Goal: Complete application form: Complete application form

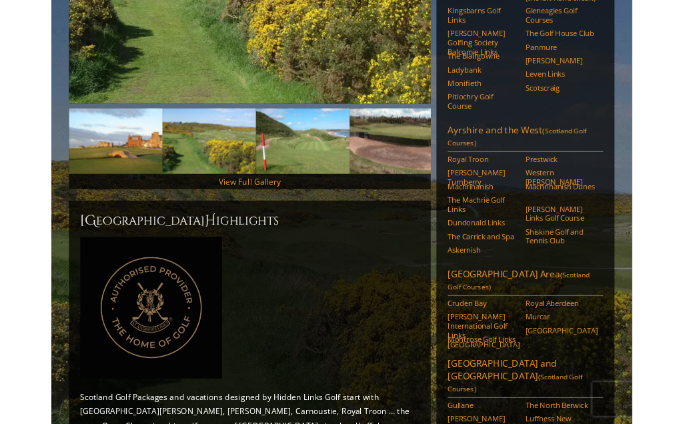
scroll to position [312, 0]
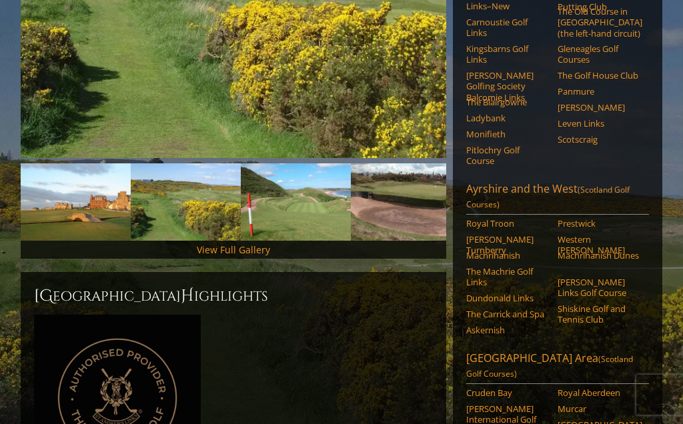
click at [232, 244] on link "View Full Gallery" at bounding box center [233, 250] width 73 height 13
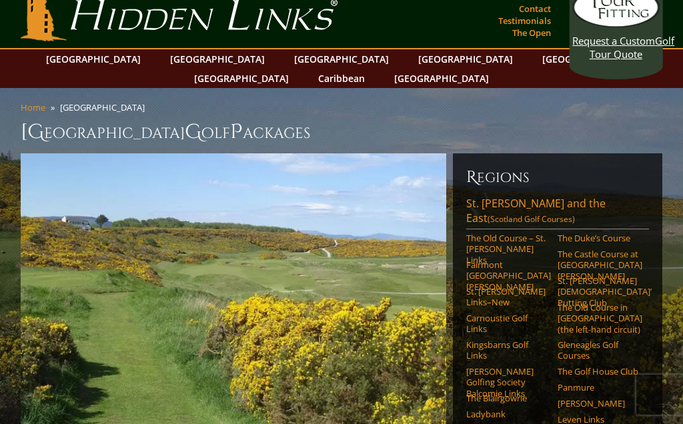
scroll to position [0, 0]
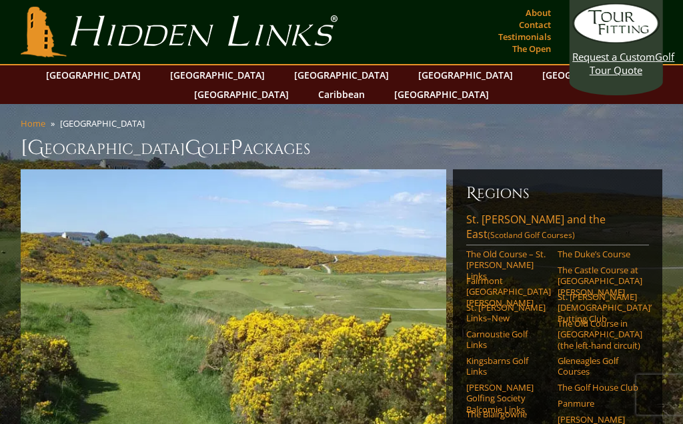
click at [125, 76] on link "[GEOGRAPHIC_DATA]" at bounding box center [93, 74] width 108 height 19
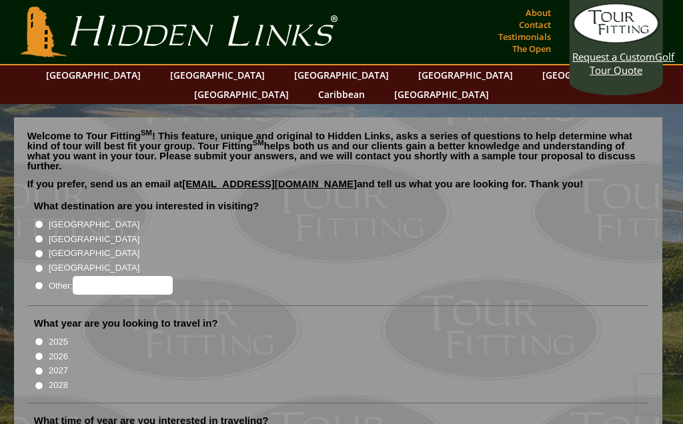
click at [37, 235] on input "[GEOGRAPHIC_DATA]" at bounding box center [39, 239] width 9 height 9
radio input "true"
click at [39, 352] on input "2026" at bounding box center [39, 356] width 9 height 9
radio input "true"
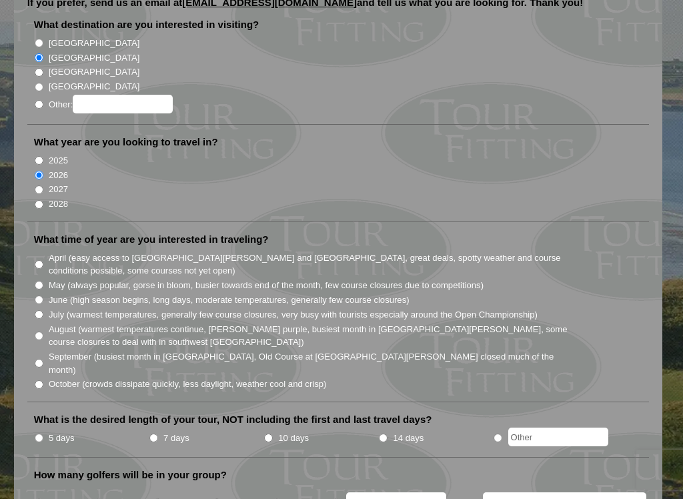
scroll to position [185, 0]
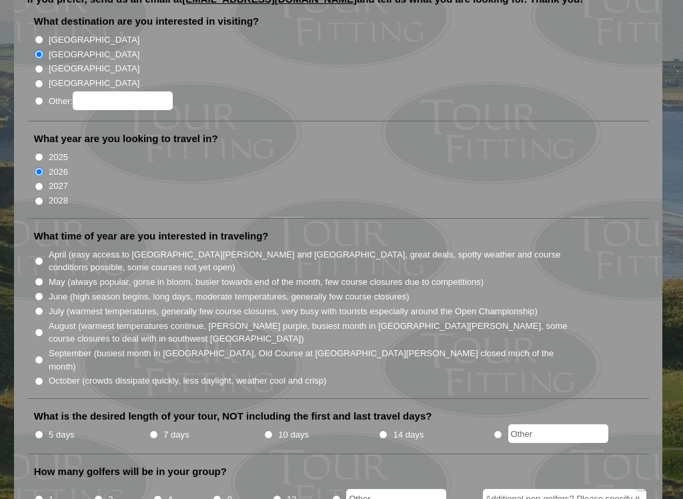
click at [46, 318] on li "August (warmest temperatures continue, [PERSON_NAME] purple, busiest month in […" at bounding box center [344, 331] width 620 height 27
click at [33, 307] on li "What time of year are you interested in traveling? April (easy access to St. An…" at bounding box center [338, 315] width 623 height 170
click at [43, 328] on input "August (warmest temperatures continue, heather bright purple, busiest month in …" at bounding box center [39, 332] width 9 height 9
radio input "true"
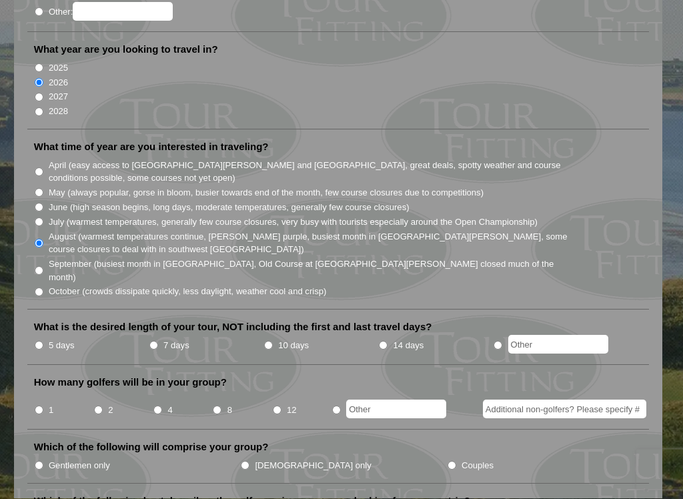
scroll to position [275, 0]
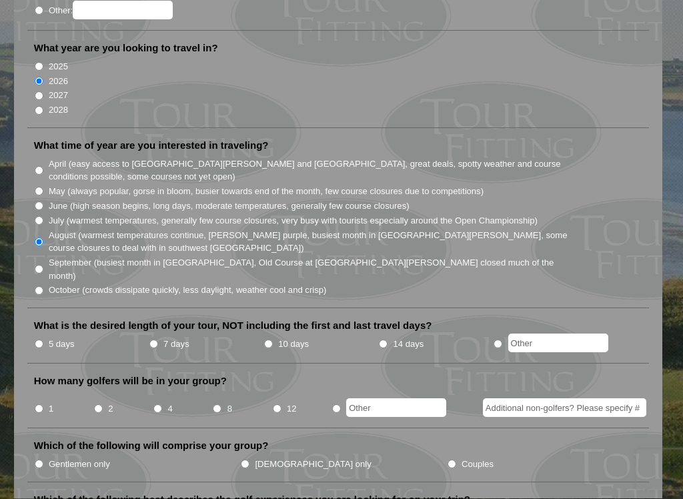
click at [154, 340] on input "7 days" at bounding box center [153, 344] width 9 height 9
radio input "true"
click at [214, 405] on input "8" at bounding box center [217, 409] width 9 height 9
radio input "true"
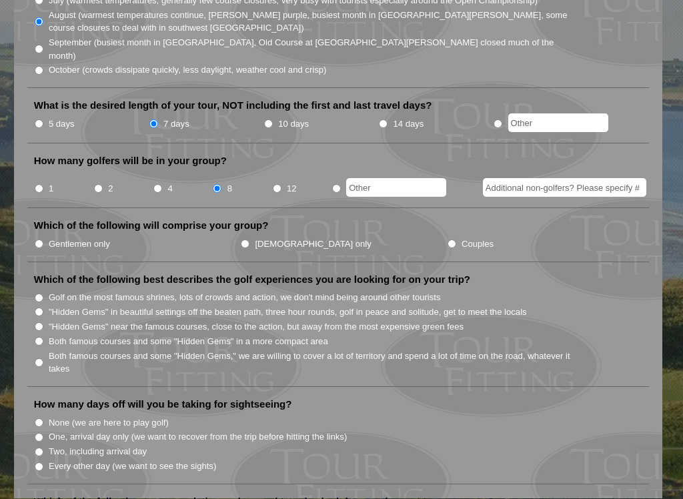
scroll to position [499, 0]
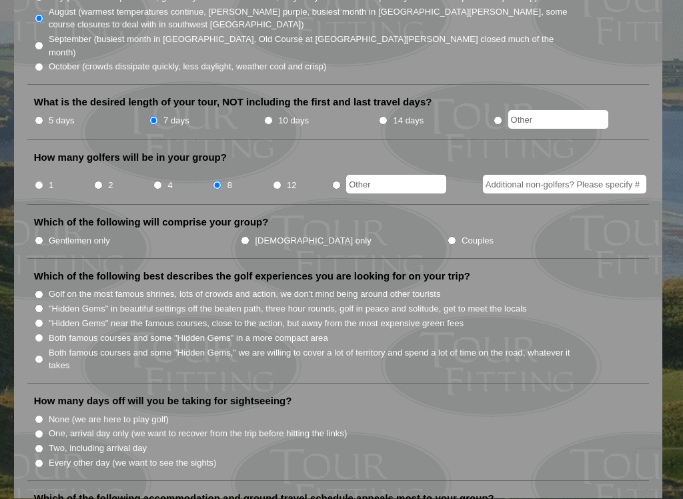
click at [51, 235] on label "Gentlemen only" at bounding box center [79, 241] width 61 height 13
click at [43, 237] on input "Gentlemen only" at bounding box center [39, 241] width 9 height 9
radio input "true"
click at [41, 291] on input "Golf on the most famous shrines, lots of crowds and action, we don't mind being…" at bounding box center [39, 295] width 9 height 9
radio input "true"
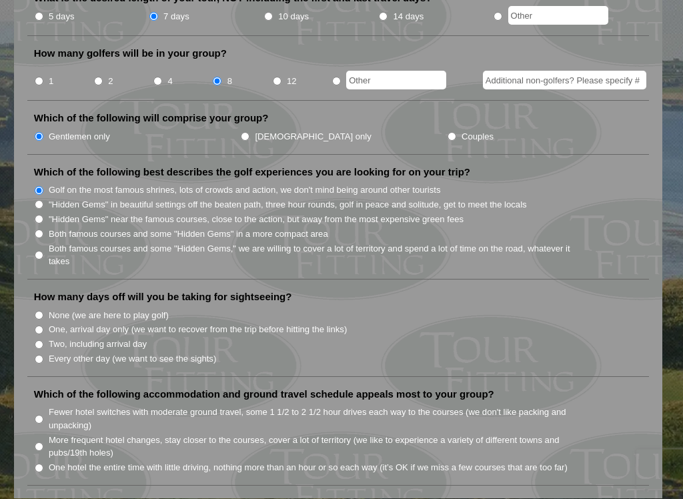
scroll to position [606, 0]
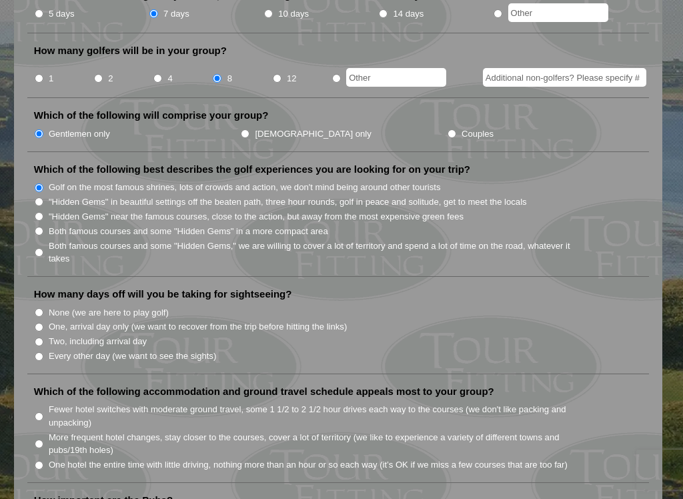
click at [37, 308] on input "None (we are here to play golf)" at bounding box center [39, 312] width 9 height 9
radio input "true"
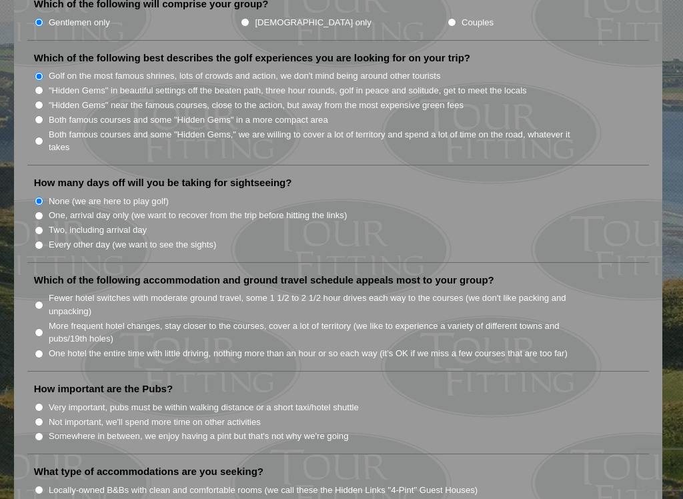
scroll to position [723, 0]
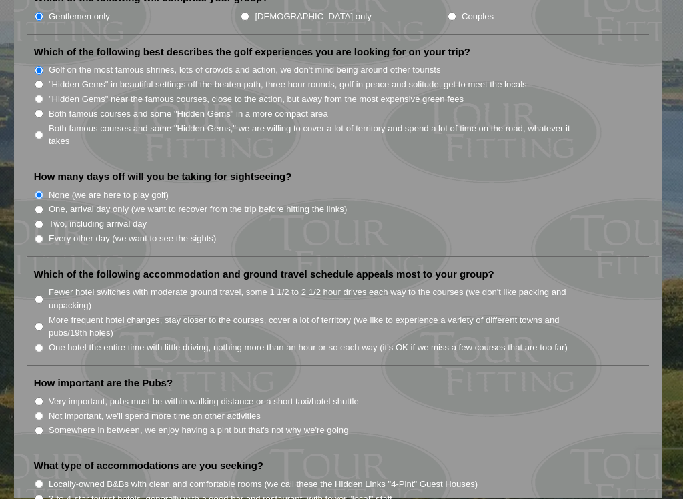
click at [37, 296] on input "Fewer hotel switches with moderate ground travel, some 1 1/2 to 2 1/2 hour driv…" at bounding box center [39, 300] width 9 height 9
radio input "true"
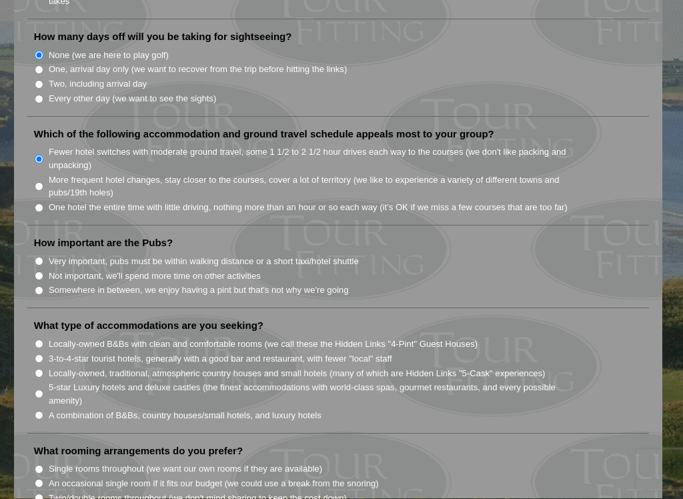
scroll to position [864, 0]
click at [41, 272] on input "Not important, we'll spend more time on other activities" at bounding box center [39, 276] width 9 height 9
radio input "true"
click at [37, 286] on input "Somewhere in between, we enjoy having a pint but that's not why we're going" at bounding box center [39, 290] width 9 height 9
radio input "true"
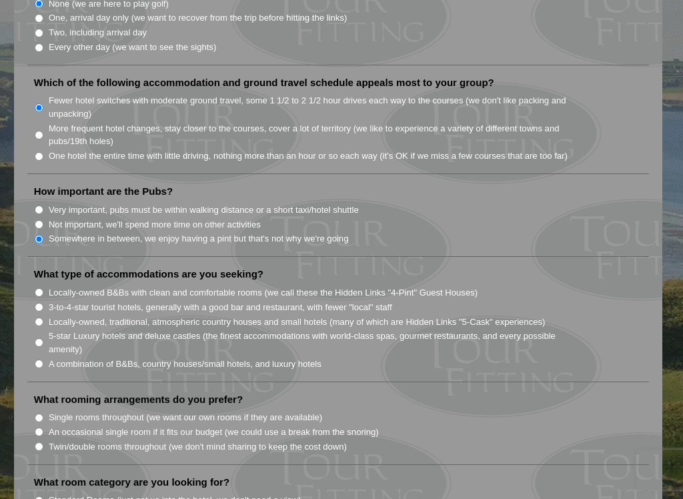
scroll to position [917, 0]
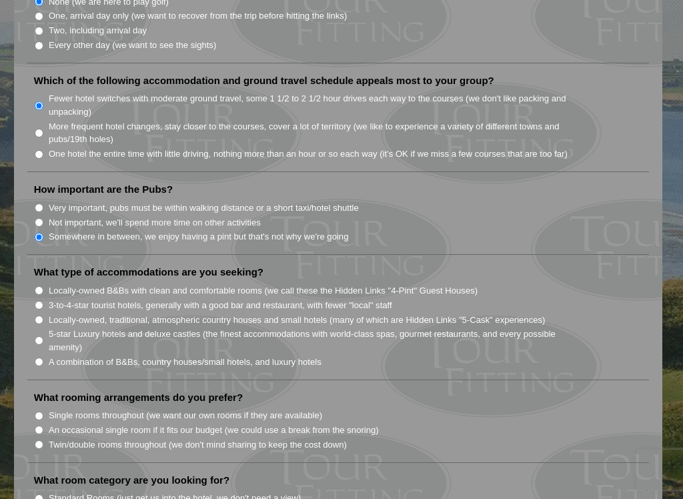
click at [35, 301] on input "3-to-4-star tourist hotels, generally with a good bar and restaurant, with fewe…" at bounding box center [39, 305] width 9 height 9
radio input "true"
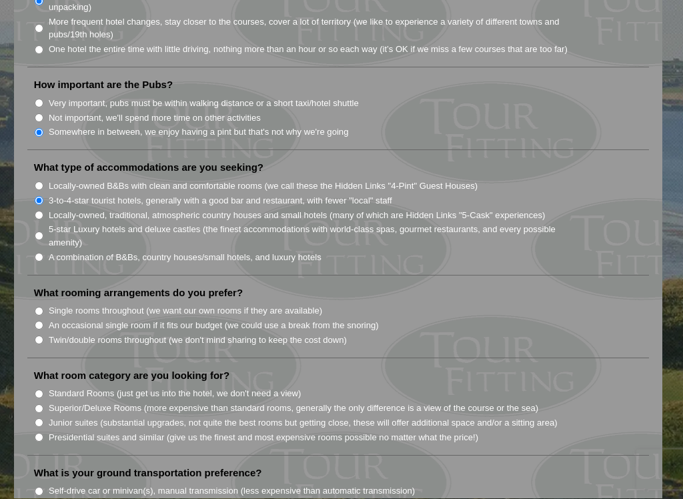
scroll to position [1023, 0]
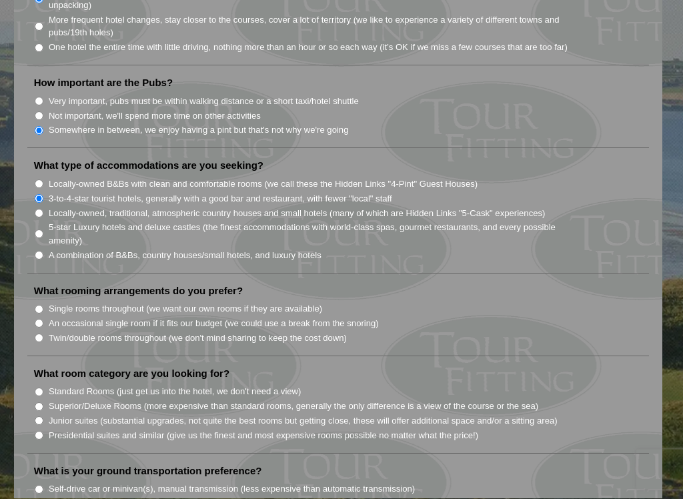
click at [37, 306] on input "Single rooms throughout (we want our own rooms if they are available)" at bounding box center [39, 310] width 9 height 9
radio input "true"
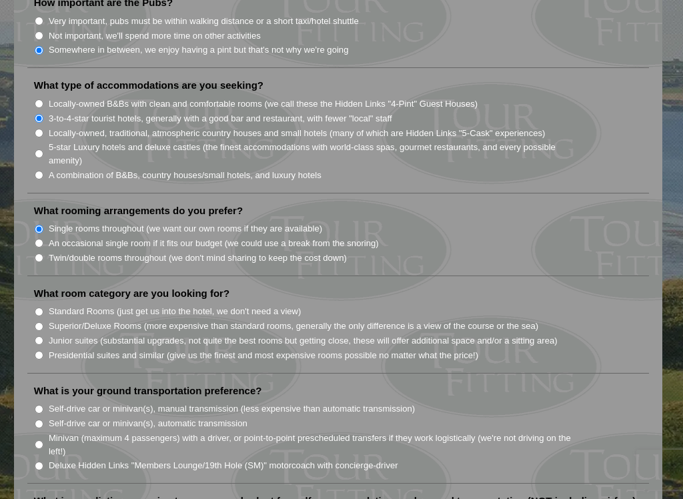
scroll to position [1110, 0]
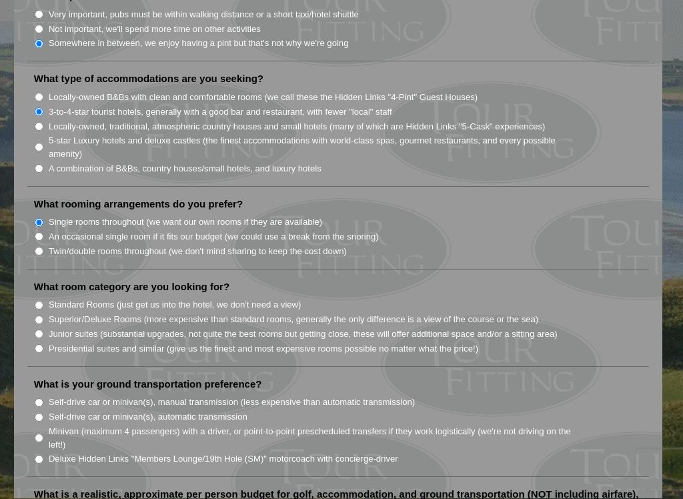
click at [29, 281] on li "What room category are you looking for? Standard Rooms (just get us into the ho…" at bounding box center [338, 324] width 623 height 87
click at [35, 316] on input "Superior/Deluxe Rooms (more expensive than standard rooms, generally the only d…" at bounding box center [39, 320] width 9 height 9
radio input "true"
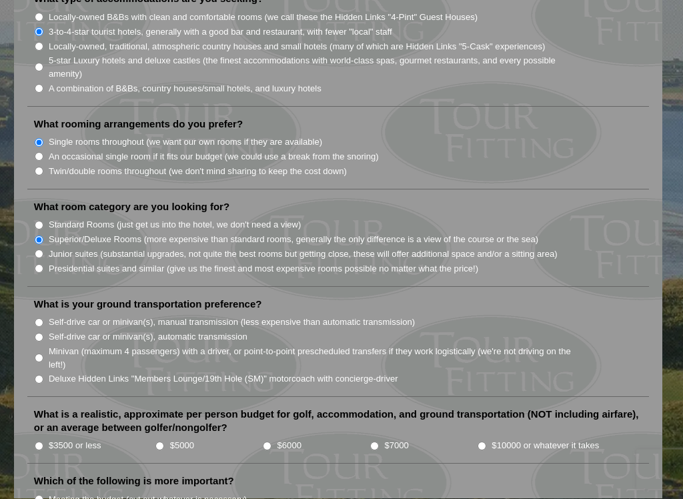
scroll to position [1191, 0]
click at [42, 354] on input "Minivan (maximum 4 passengers) with a driver, or point-to-point prescheduled tr…" at bounding box center [39, 358] width 9 height 9
radio input "true"
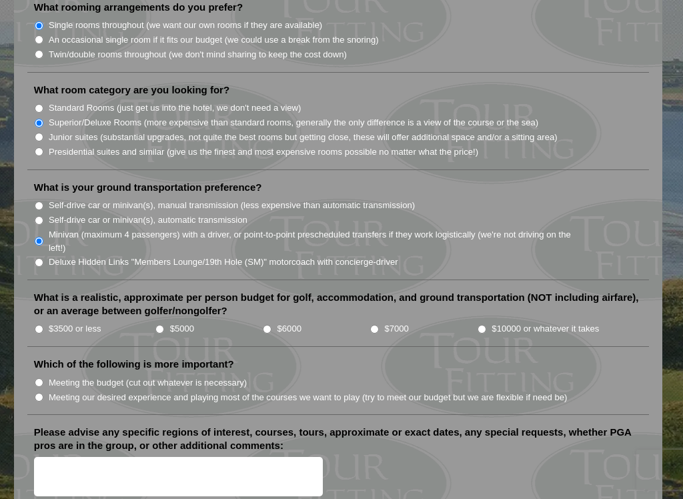
scroll to position [1307, 0]
click at [157, 326] on input "$5000" at bounding box center [159, 330] width 9 height 9
radio input "true"
click at [37, 379] on input "Meeting the budget (cut out whatever is necessary)" at bounding box center [39, 383] width 9 height 9
radio input "true"
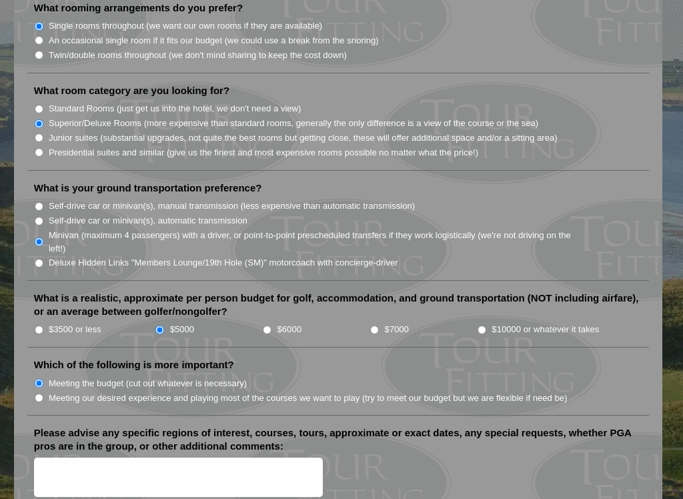
click at [38, 394] on input "Meeting our desired experience and playing most of the courses we want to play …" at bounding box center [39, 398] width 9 height 9
radio input "true"
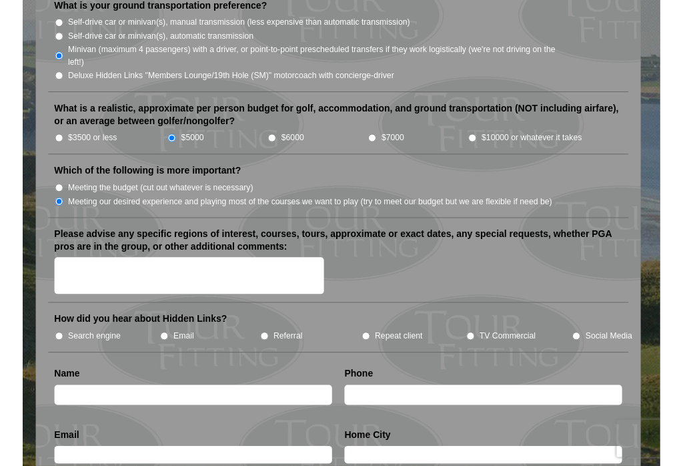
scroll to position [1489, 0]
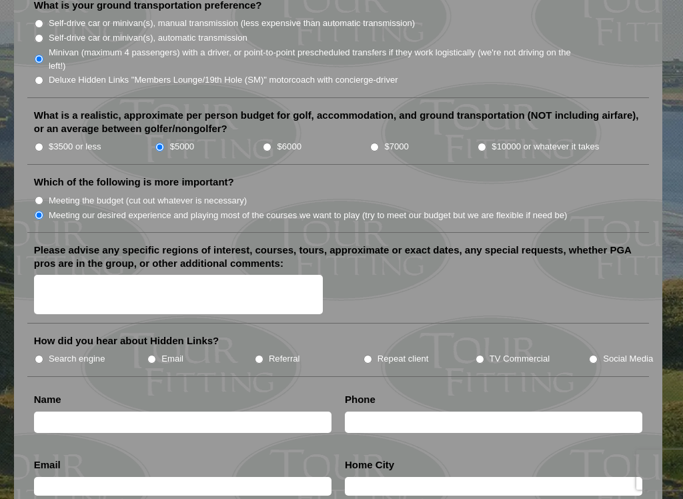
click at [49, 275] on textarea "Please advise any specific regions of interest, courses, tours, approximate or …" at bounding box center [178, 294] width 289 height 39
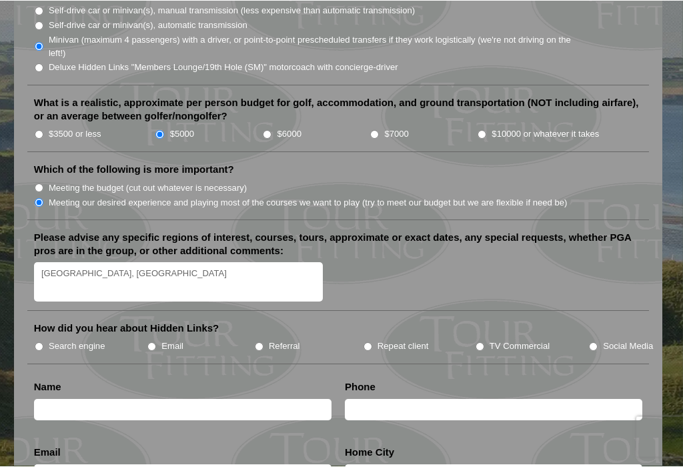
scroll to position [1502, 0]
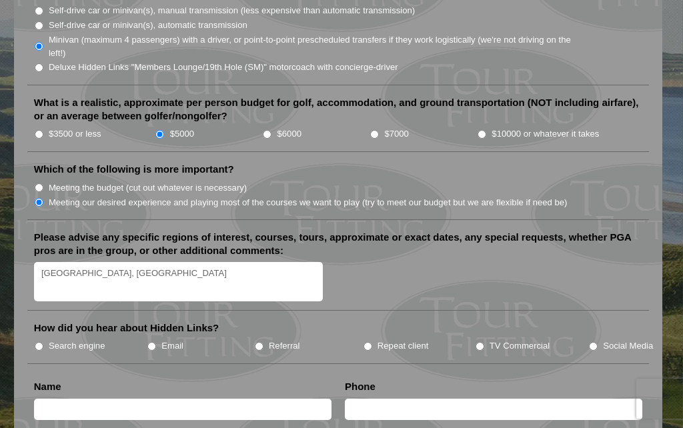
type textarea "Edinburgh, East Lothian"
click at [268, 130] on input "$6000" at bounding box center [267, 134] width 9 height 9
radio input "true"
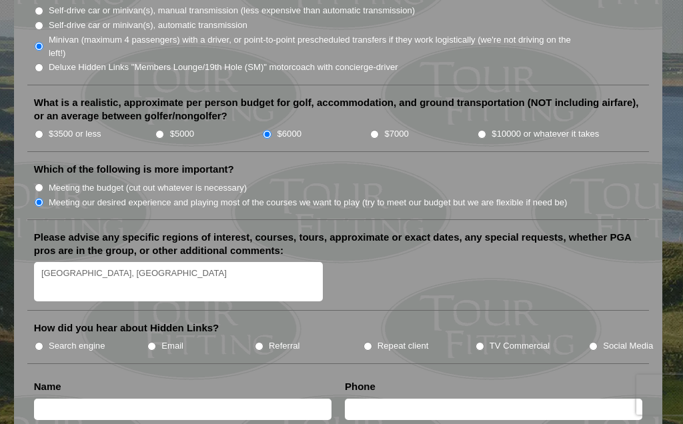
click at [164, 130] on input "$5000" at bounding box center [159, 134] width 9 height 9
radio input "true"
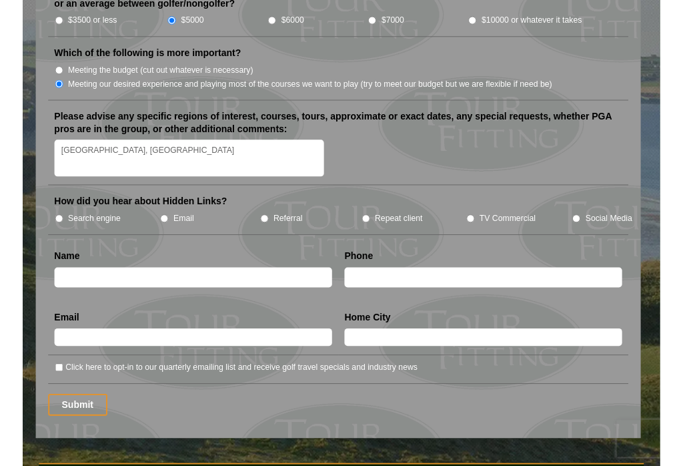
scroll to position [1615, 0]
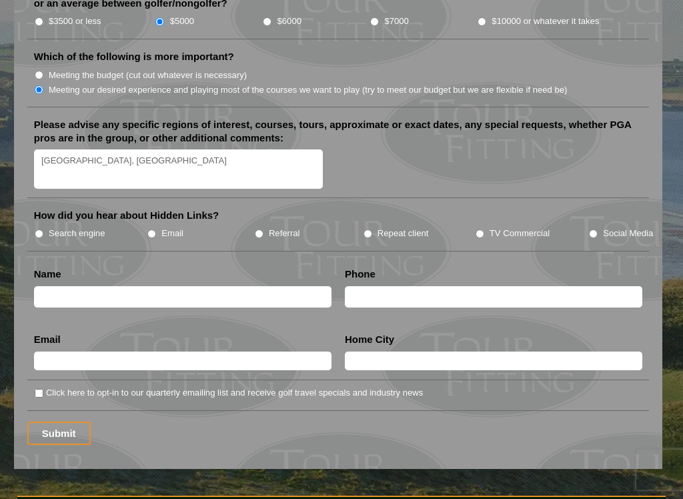
click at [50, 286] on input "text" at bounding box center [183, 297] width 298 height 22
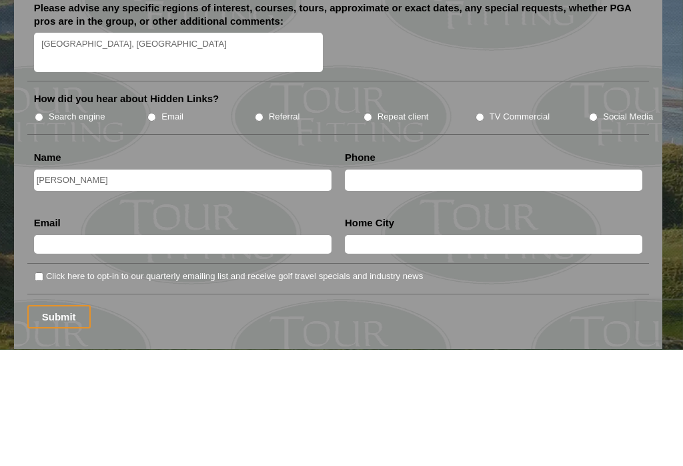
type input "Greg Patock"
click at [368, 286] on input "text" at bounding box center [494, 297] width 298 height 22
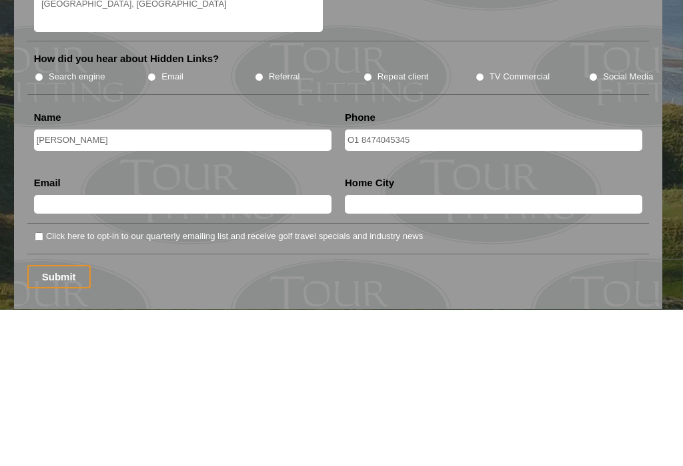
type input "O1 8474045345"
click at [49, 352] on input "text" at bounding box center [183, 361] width 298 height 19
type input "Gpatock@gmail.com"
click at [478, 352] on input "text" at bounding box center [494, 361] width 298 height 19
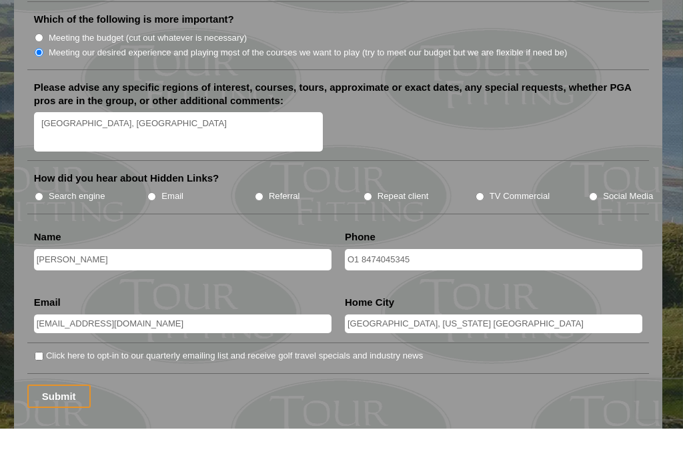
type input "Chicago, Illinois USA"
click at [32, 209] on li "How did you hear about Hidden Links? Search engine Email Referral Repeat client…" at bounding box center [338, 230] width 623 height 43
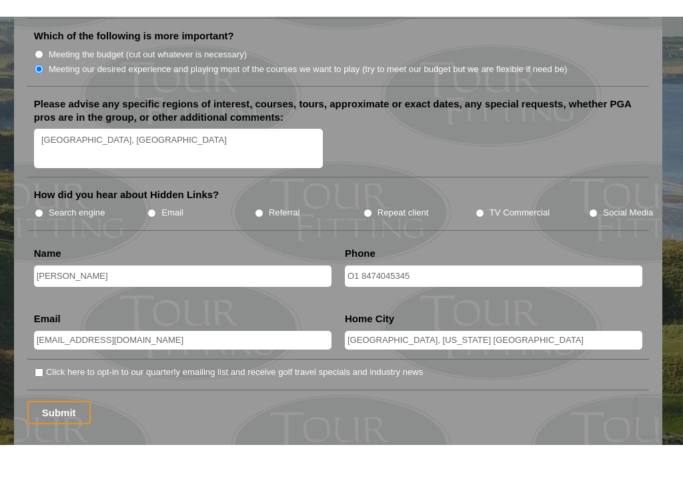
scroll to position [1652, 0]
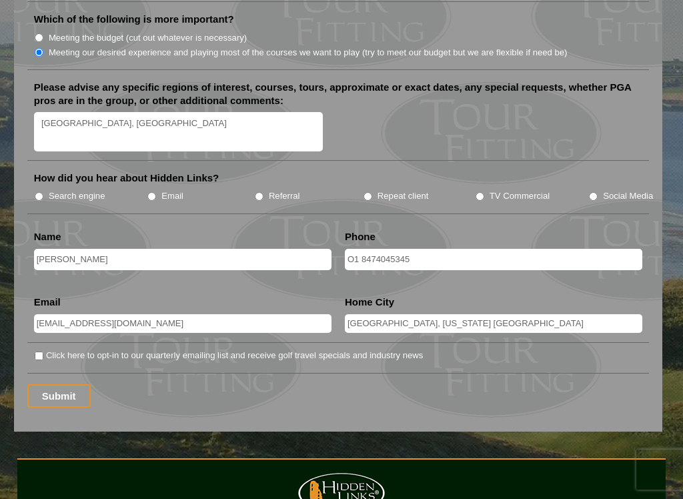
click at [42, 192] on input "Search engine" at bounding box center [39, 196] width 9 height 9
radio input "true"
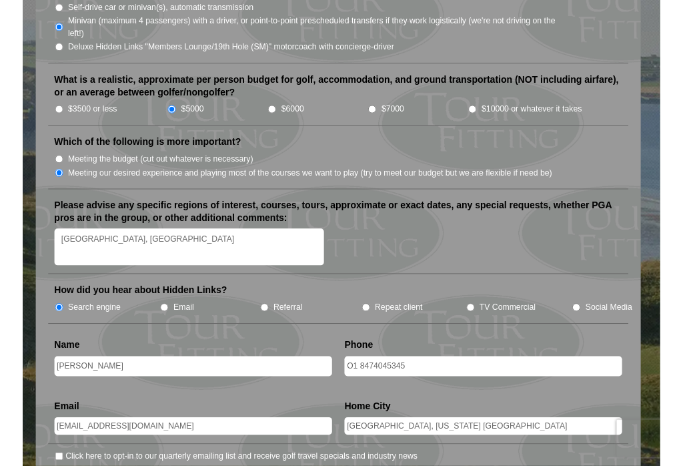
scroll to position [1521, 0]
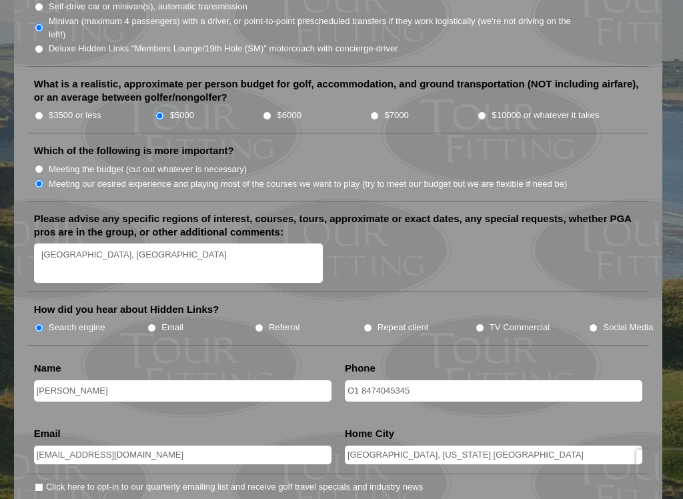
click at [78, 244] on textarea "Edinburgh, East Lothian" at bounding box center [178, 263] width 289 height 39
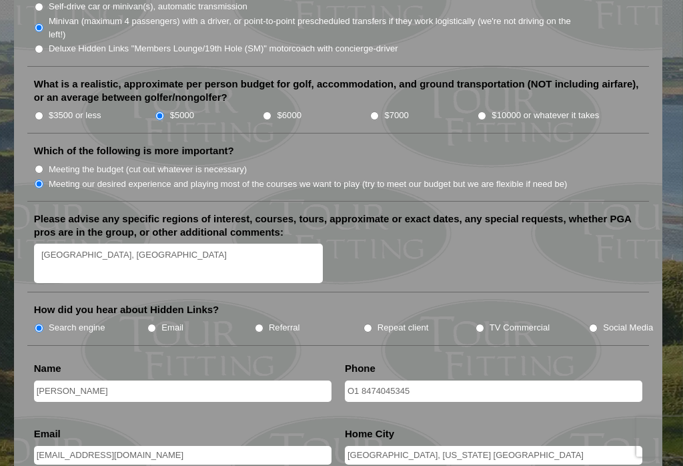
click at [82, 244] on textarea "Edinburgh, East Lothian" at bounding box center [178, 263] width 289 height 39
click at [77, 178] on label "Meeting our desired experience and playing most of the courses we want to play …" at bounding box center [308, 184] width 519 height 13
click at [43, 180] on input "Meeting our desired experience and playing most of the courses we want to play …" at bounding box center [39, 184] width 9 height 9
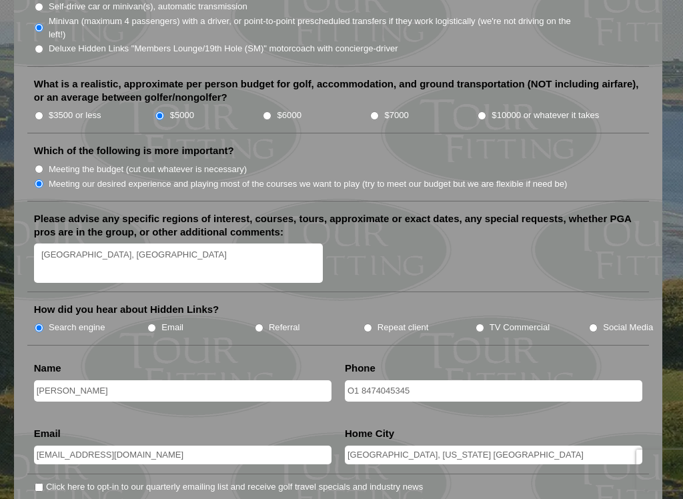
click at [77, 244] on textarea "Edinburgh, East Lothian" at bounding box center [178, 263] width 289 height 39
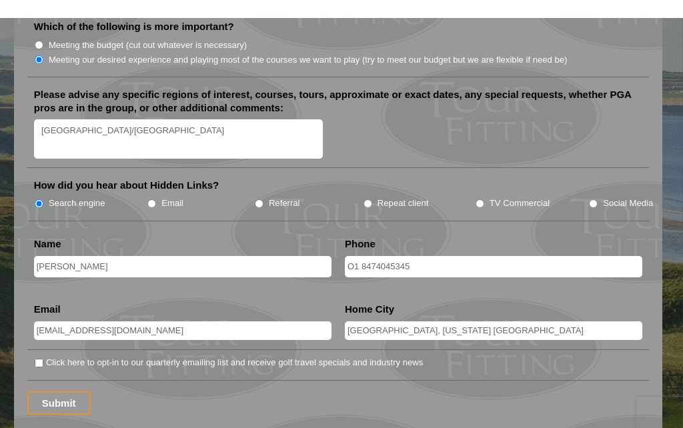
scroll to position [1664, 0]
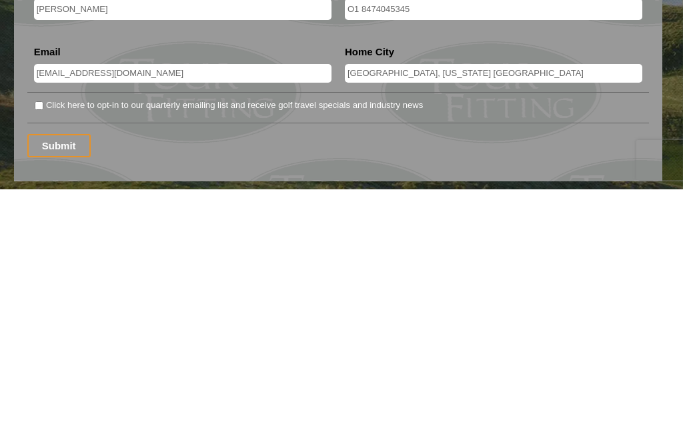
type textarea "Edinburgh/East Lothian"
click at [43, 373] on input "Submit" at bounding box center [58, 384] width 63 height 23
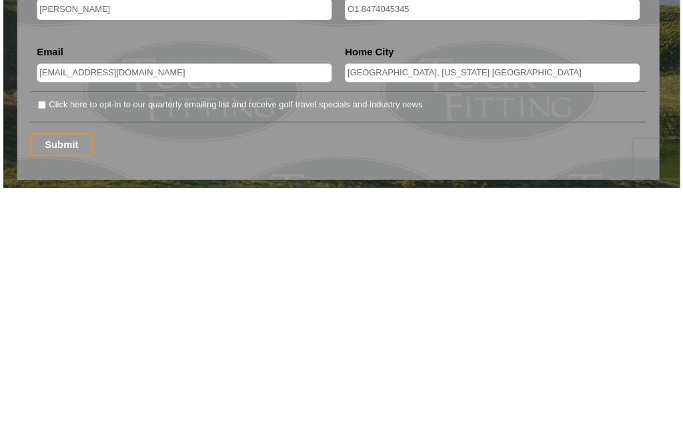
scroll to position [1903, 0]
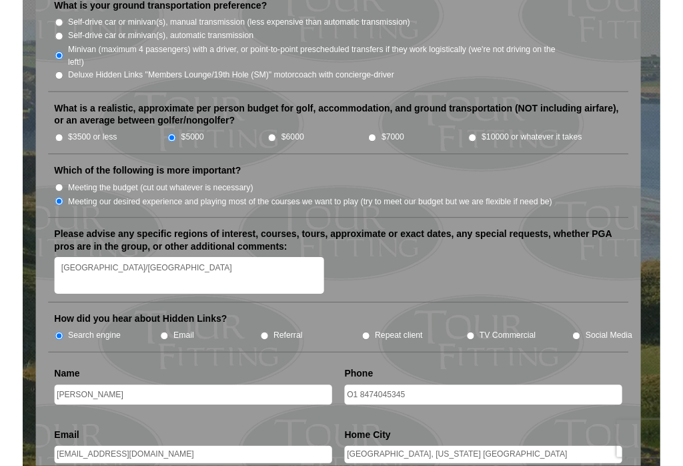
scroll to position [1528, 0]
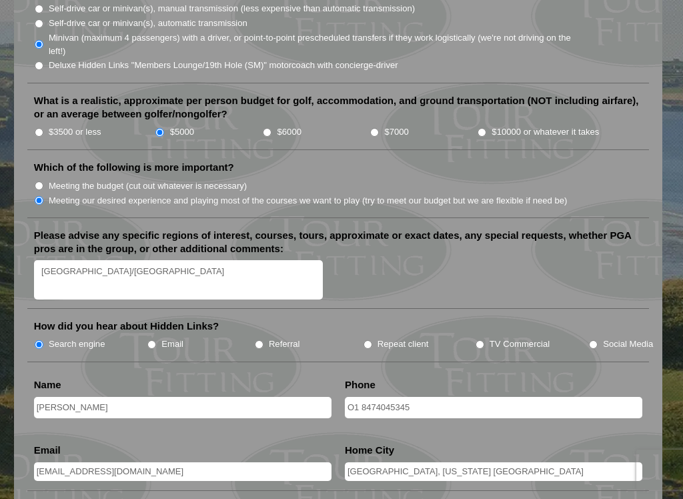
click at [362, 397] on input "O1 8474045345" at bounding box center [494, 408] width 298 height 22
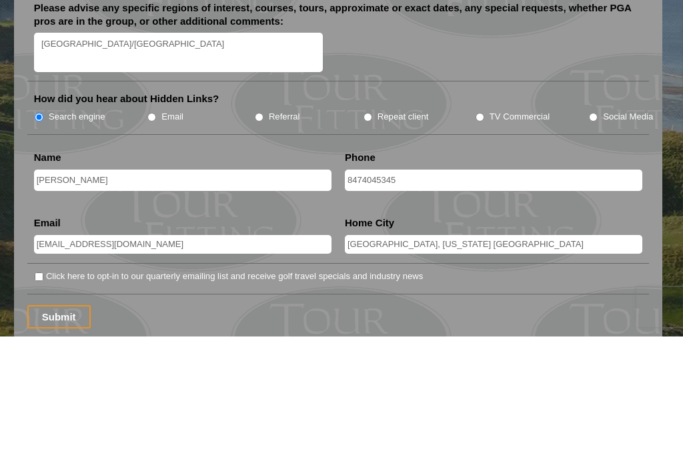
scroll to position [1626, 0]
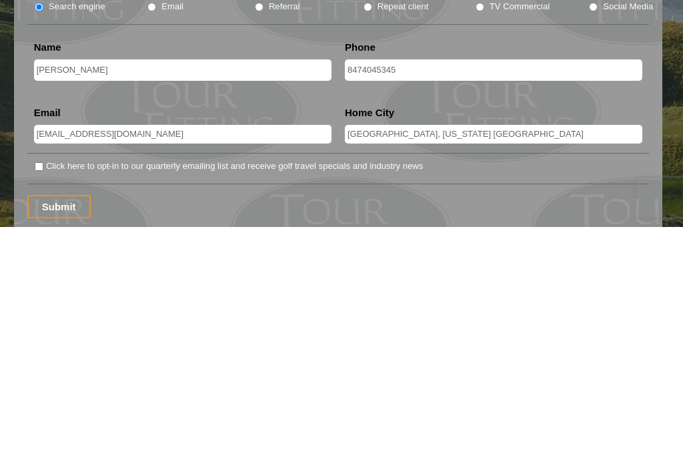
type input "8474045345"
click at [43, 424] on input "Submit" at bounding box center [58, 445] width 63 height 23
